Goal: Task Accomplishment & Management: Complete application form

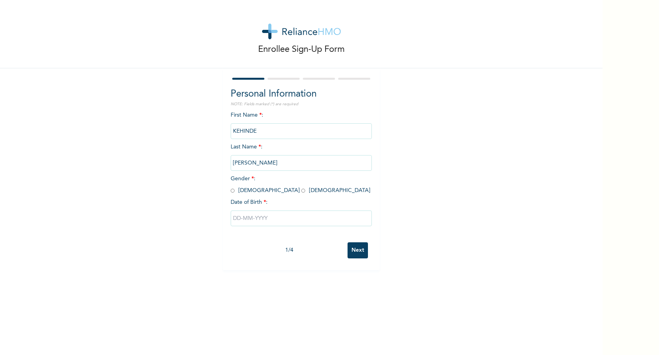
click at [231, 191] on input "radio" at bounding box center [233, 190] width 4 height 7
radio input "true"
click at [250, 218] on input "text" at bounding box center [301, 218] width 141 height 16
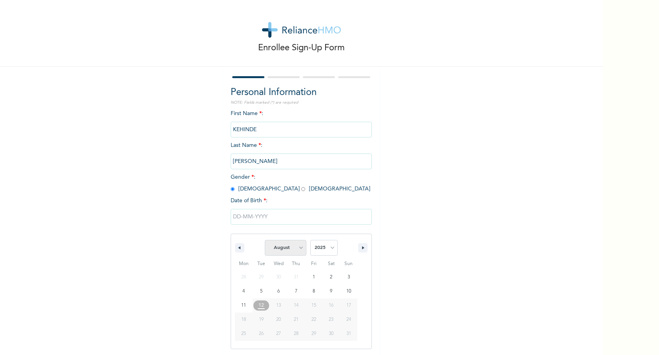
click at [297, 246] on select "January February March April May June July August September October November De…" at bounding box center [286, 248] width 42 height 16
select select "2"
click at [265, 240] on select "January February March April May June July August September October November De…" at bounding box center [286, 248] width 42 height 16
click at [330, 244] on select "2025 2024 2023 2022 2021 2020 2019 2018 2017 2016 2015 2014 2013 2012 2011 2010…" at bounding box center [323, 248] width 27 height 16
select select "1961"
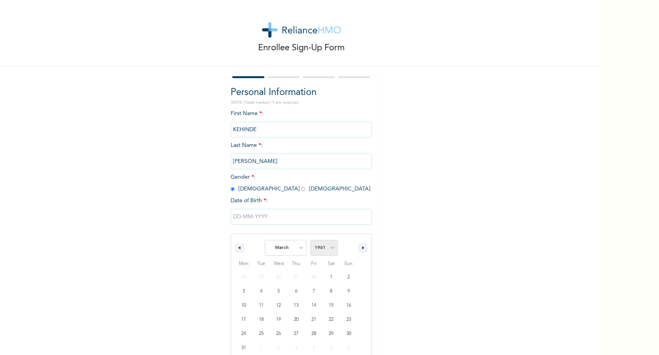
click at [310, 240] on select "2025 2024 2023 2022 2021 2020 2019 2018 2017 2016 2015 2014 2013 2012 2011 2010…" at bounding box center [323, 248] width 27 height 16
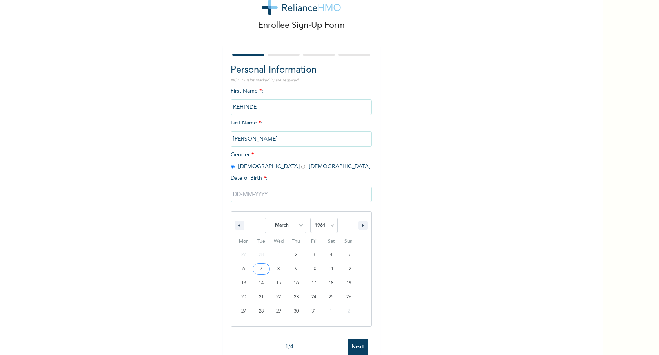
scroll to position [42, 0]
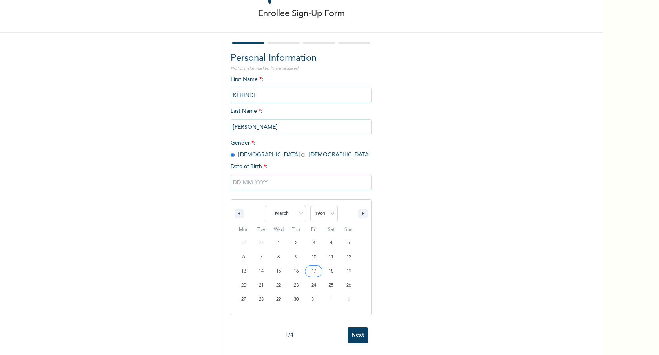
type input "[DATE]"
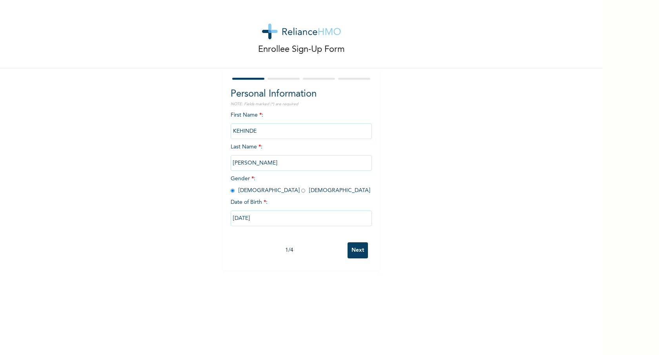
scroll to position [0, 0]
click at [356, 254] on input "Next" at bounding box center [357, 250] width 20 height 16
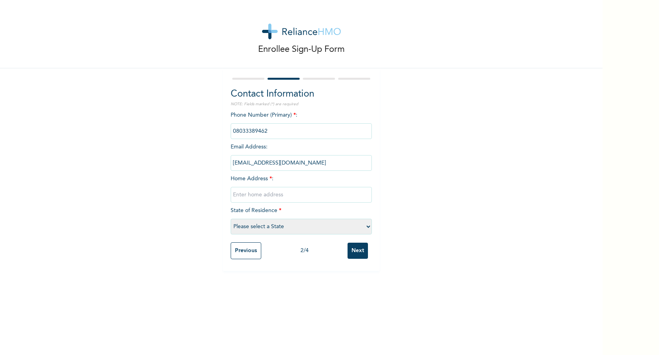
click at [302, 197] on input "text" at bounding box center [301, 195] width 141 height 16
click at [261, 194] on input "text" at bounding box center [301, 195] width 141 height 16
paste input "[STREET_ADDRESS]"
type input "[STREET_ADDRESS]"
click at [272, 226] on select "Please select a State [PERSON_NAME] (FCT) [PERSON_NAME] Ibom [GEOGRAPHIC_DATA] …" at bounding box center [301, 226] width 141 height 16
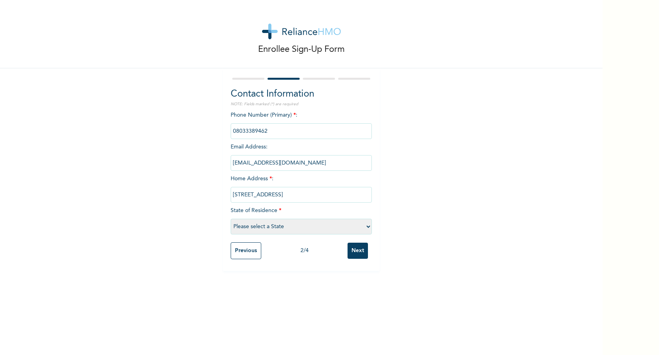
select select "25"
click at [231, 218] on select "Please select a State [PERSON_NAME] (FCT) [PERSON_NAME] Ibom [GEOGRAPHIC_DATA] …" at bounding box center [301, 226] width 141 height 16
click at [356, 249] on input "Next" at bounding box center [357, 250] width 20 height 16
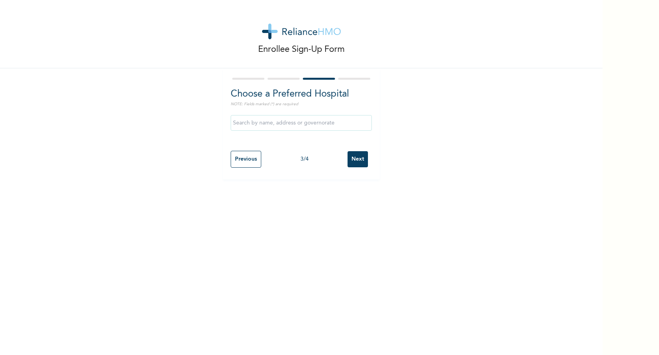
click at [309, 125] on input "text" at bounding box center [301, 123] width 141 height 16
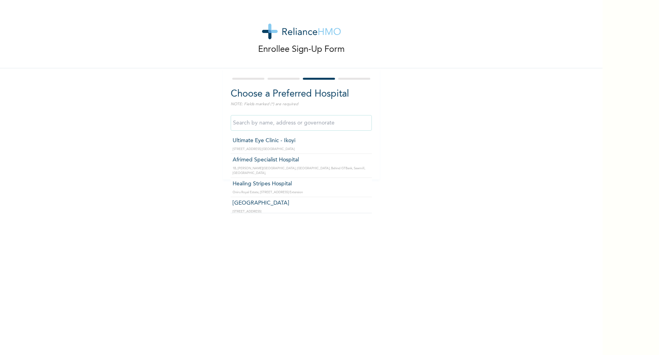
click at [390, 97] on div "Enrollee Sign-Up Form Choose a Preferred Hospital NOTE: Fields marked (*) are r…" at bounding box center [301, 89] width 602 height 179
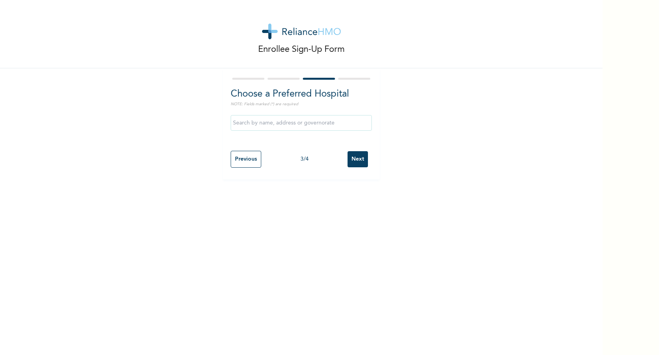
click at [358, 159] on input "Next" at bounding box center [357, 159] width 20 height 16
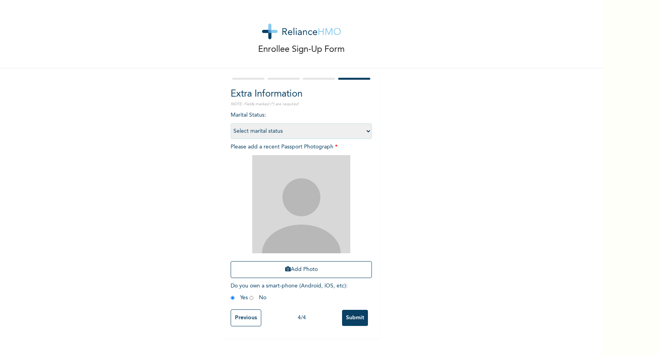
click at [363, 134] on select "Select marital status [DEMOGRAPHIC_DATA] Married [DEMOGRAPHIC_DATA] Widow/[DEMO…" at bounding box center [301, 131] width 141 height 16
select select "2"
click at [231, 123] on select "Select marital status [DEMOGRAPHIC_DATA] Married [DEMOGRAPHIC_DATA] Widow/[DEMO…" at bounding box center [301, 131] width 141 height 16
click at [353, 317] on input "Submit" at bounding box center [355, 317] width 26 height 16
